Goal: Task Accomplishment & Management: Use online tool/utility

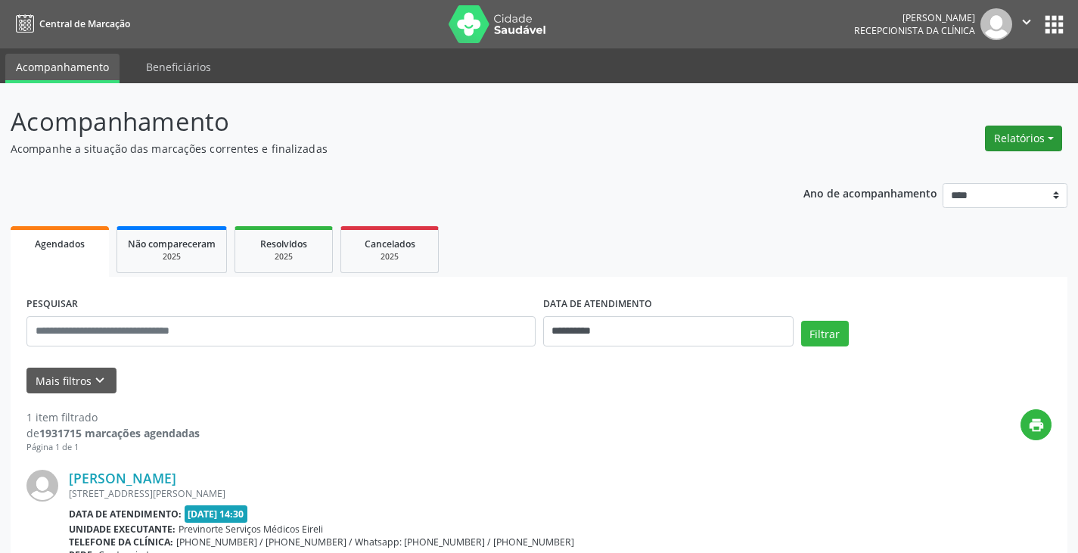
click at [1022, 138] on button "Relatórios" at bounding box center [1023, 139] width 77 height 26
click at [940, 175] on link "Agendamentos" at bounding box center [981, 170] width 163 height 21
select select "*"
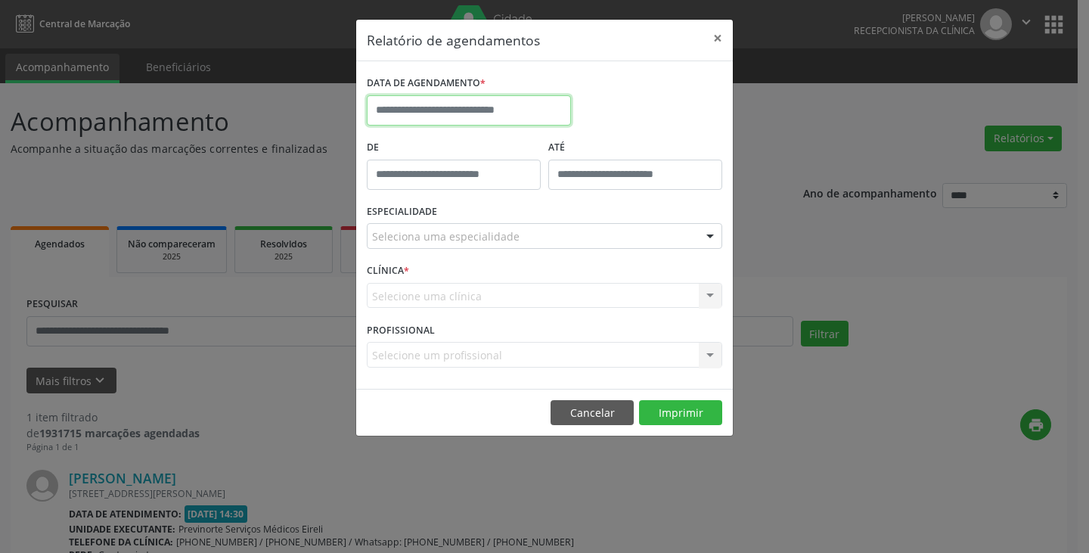
click at [444, 113] on input "text" at bounding box center [469, 110] width 204 height 30
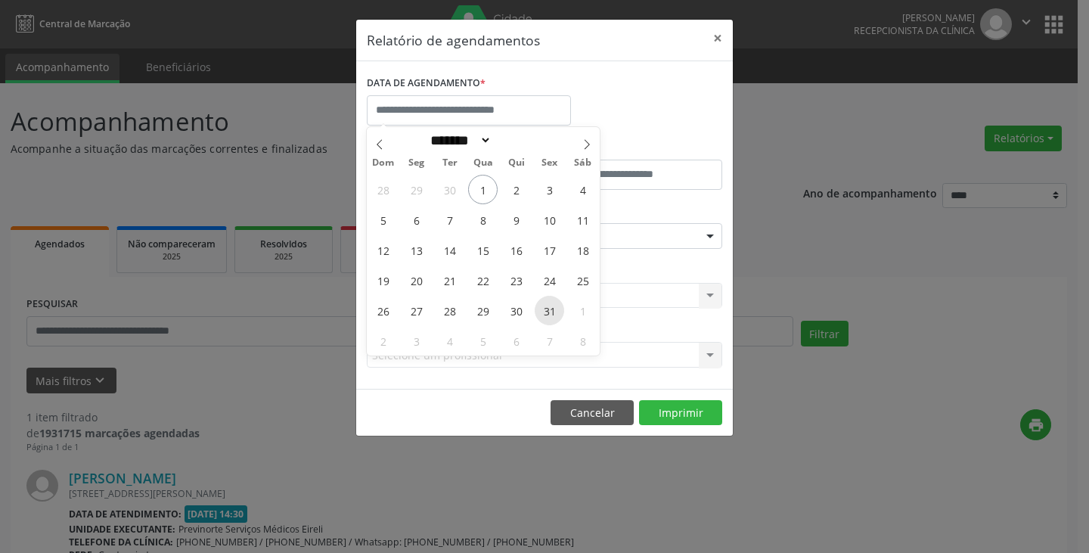
click at [543, 306] on span "31" at bounding box center [550, 311] width 30 height 30
type input "**********"
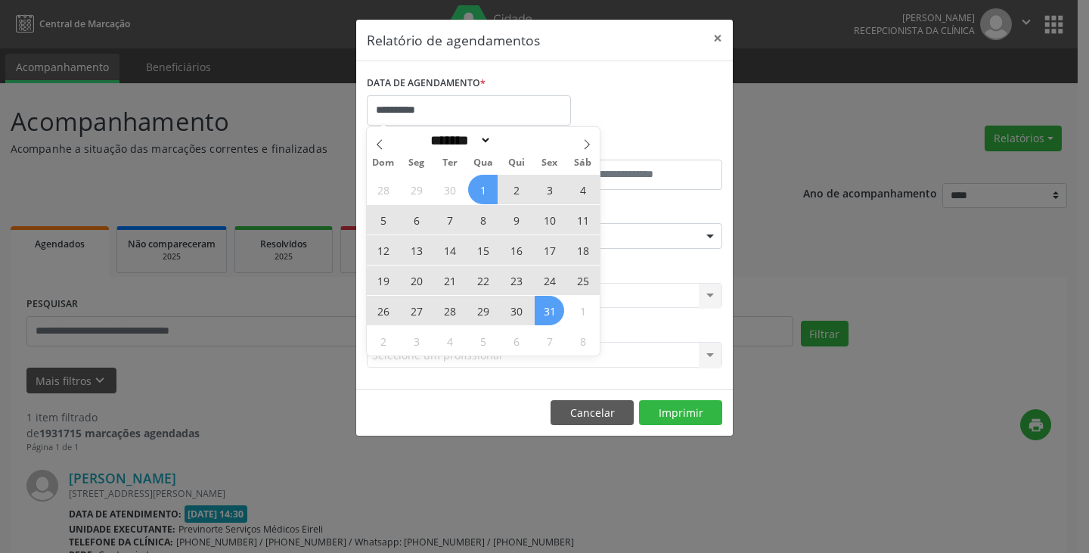
drag, startPoint x: 480, startPoint y: 191, endPoint x: 504, endPoint y: 222, distance: 38.9
click at [481, 191] on span "1" at bounding box center [483, 190] width 30 height 30
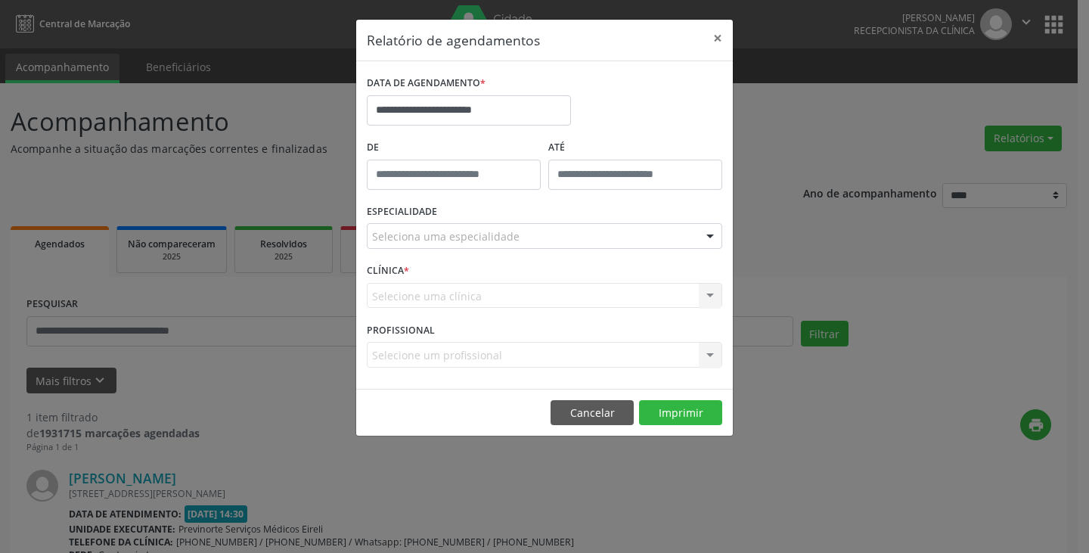
click at [579, 244] on div "Seleciona uma especialidade" at bounding box center [545, 236] width 356 height 26
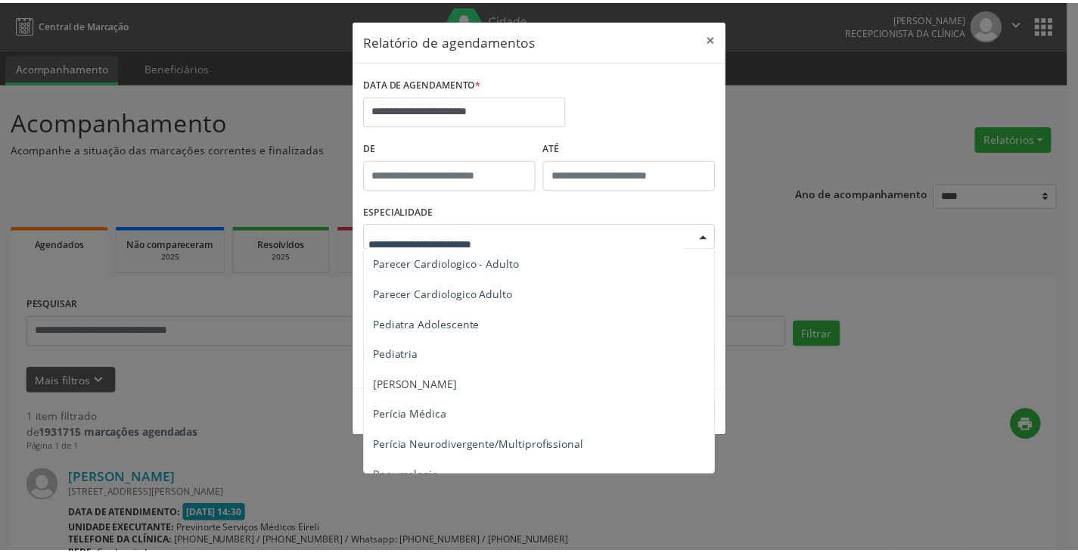
scroll to position [2630, 0]
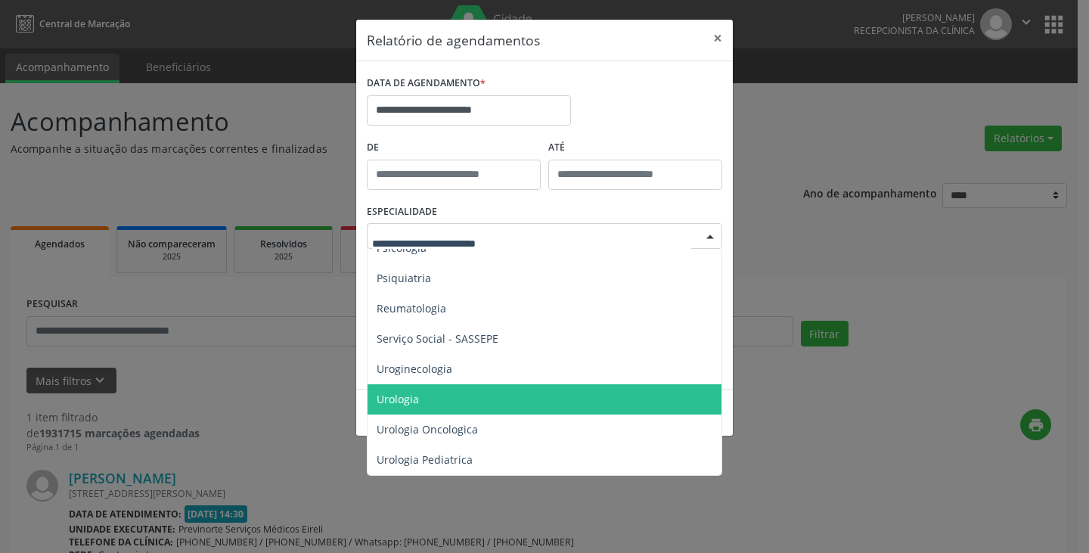
click at [465, 390] on span "Urologia" at bounding box center [546, 399] width 356 height 30
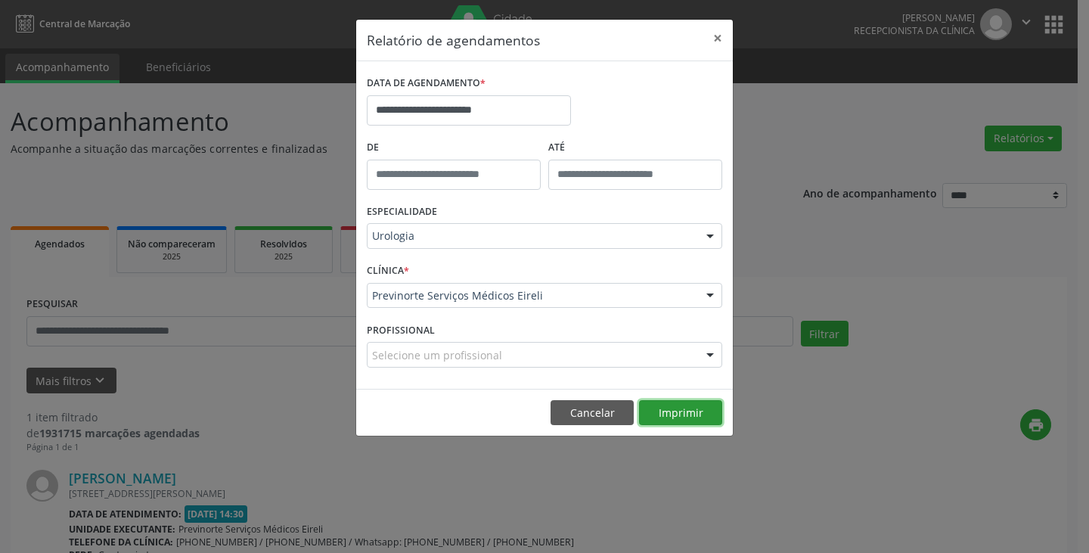
click at [682, 418] on button "Imprimir" at bounding box center [680, 413] width 83 height 26
click at [592, 415] on button "Cancelar" at bounding box center [592, 413] width 83 height 26
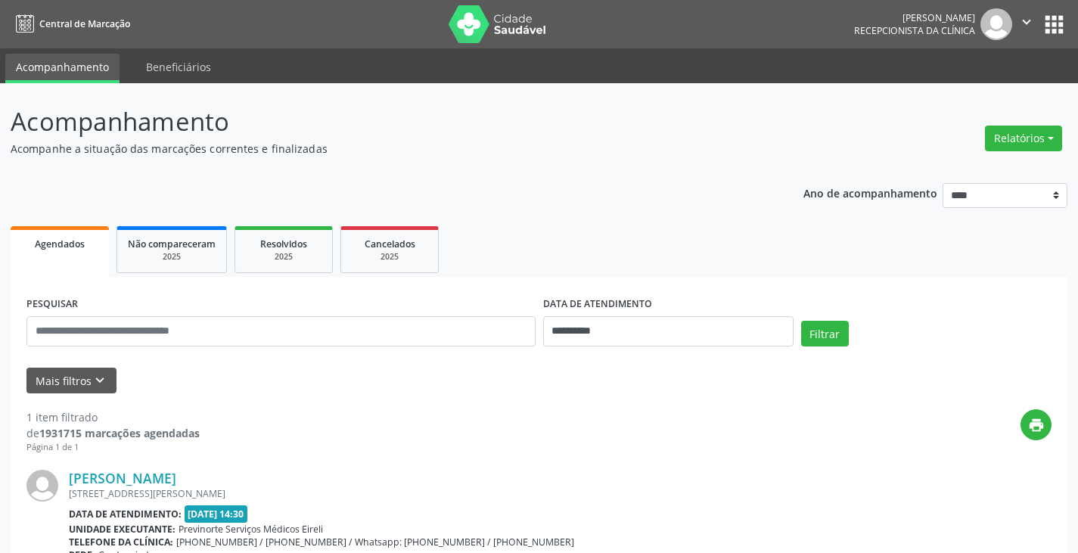
click at [1027, 20] on icon "" at bounding box center [1026, 22] width 17 height 17
click at [971, 83] on link "Sair" at bounding box center [988, 92] width 104 height 21
